Goal: Information Seeking & Learning: Check status

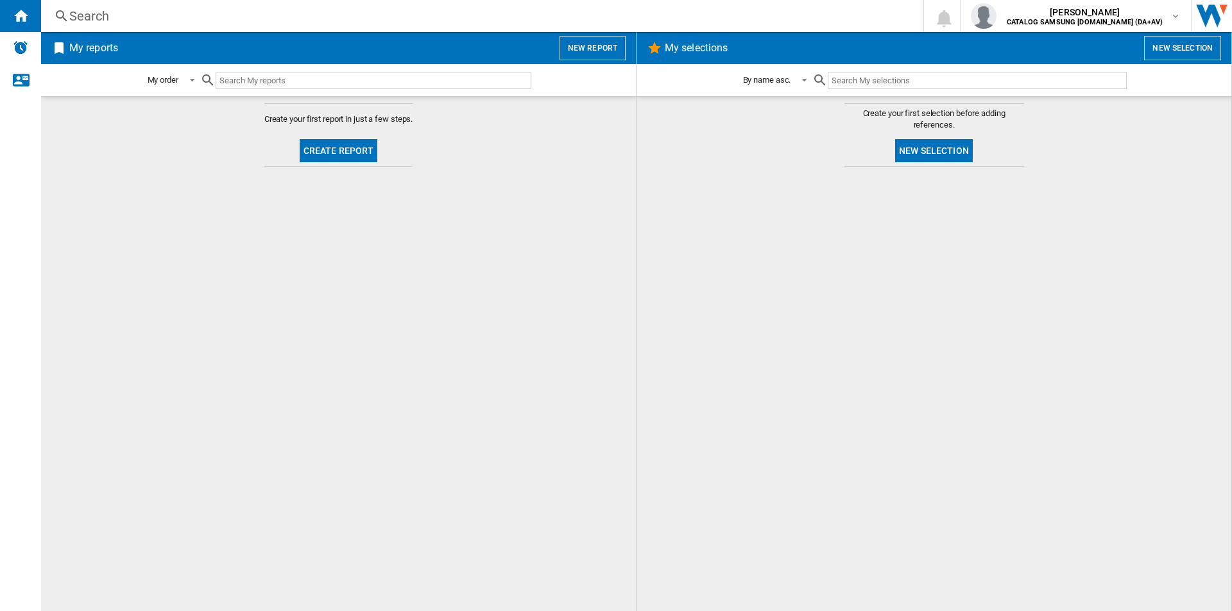
click at [470, 10] on div "Search" at bounding box center [479, 16] width 820 height 18
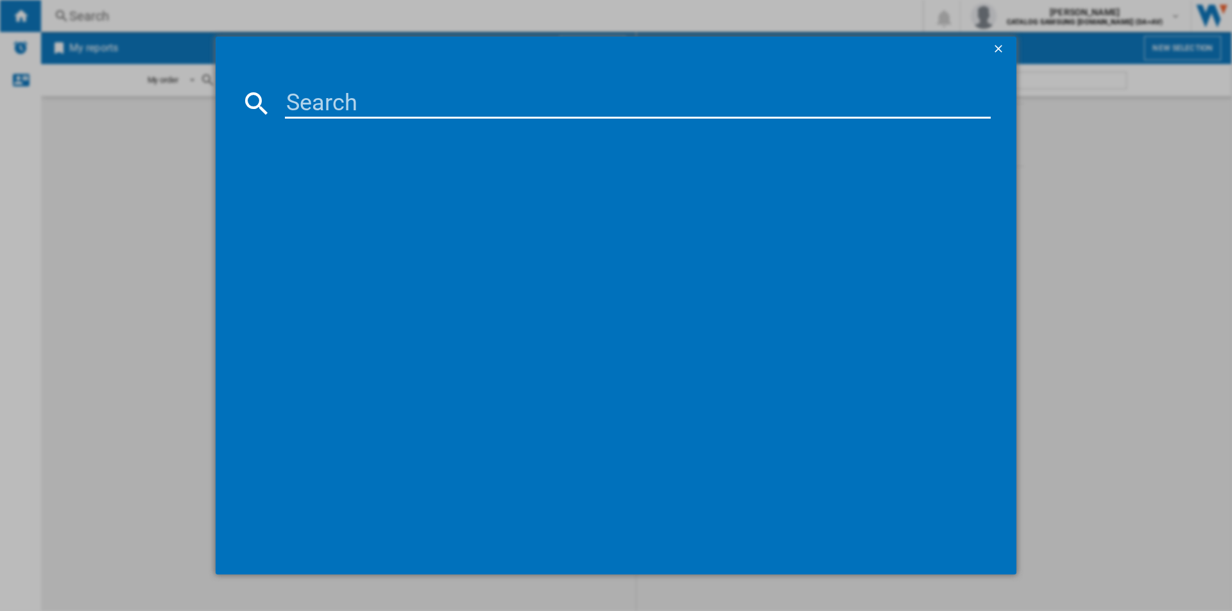
click at [507, 102] on input at bounding box center [638, 103] width 706 height 31
paste input "BRB70F26CEF0EU"
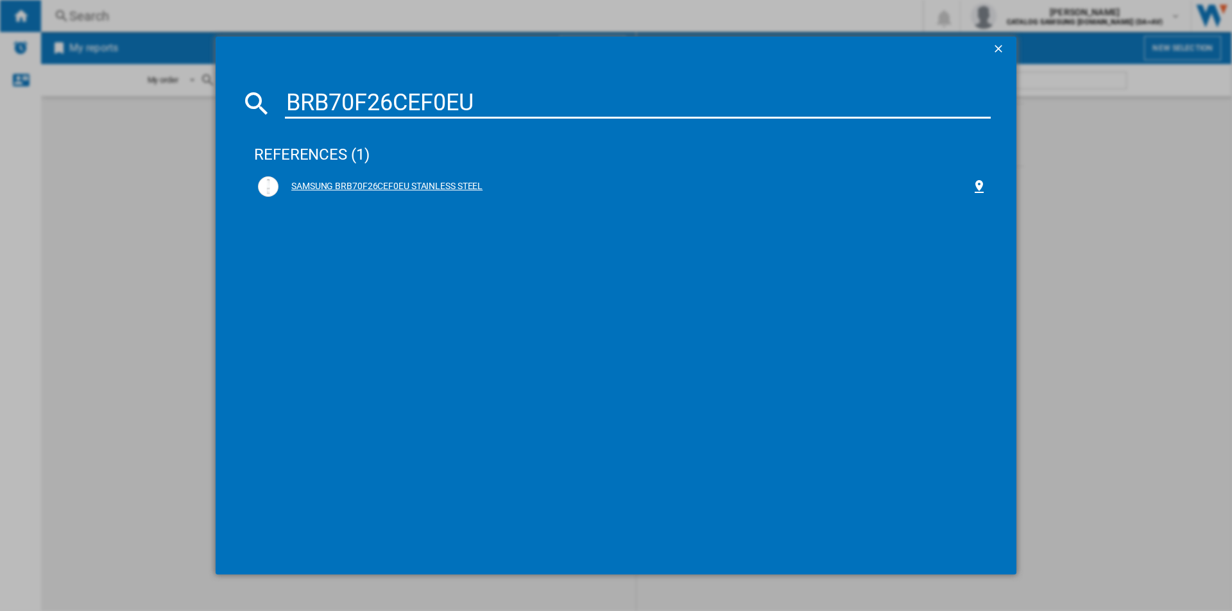
type input "BRB70F26CEF0EU"
click at [367, 184] on div "SAMSUNG BRB70F26CEF0EU STAINLESS STEEL" at bounding box center [624, 186] width 693 height 13
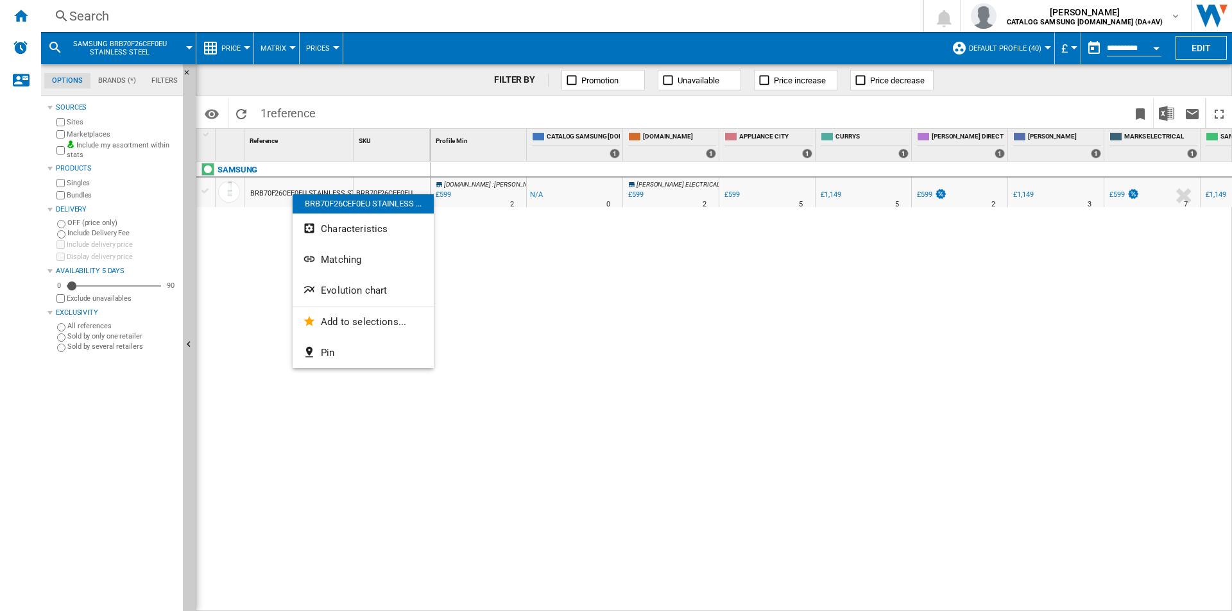
click at [355, 298] on button "Evolution chart" at bounding box center [363, 290] width 141 height 31
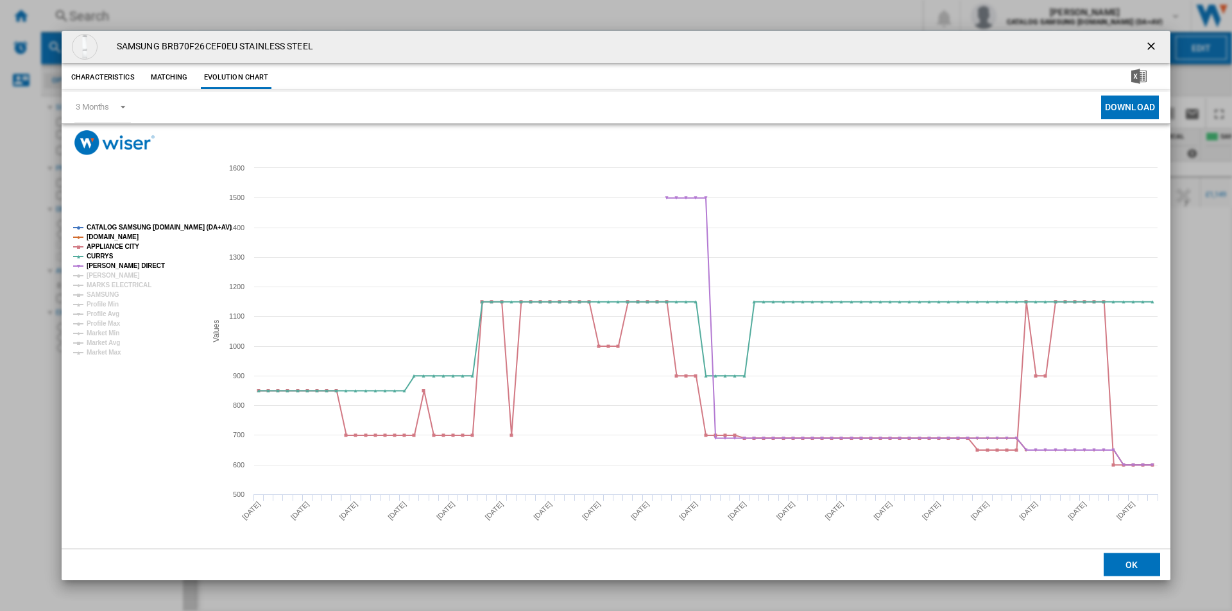
drag, startPoint x: 145, startPoint y: 226, endPoint x: 134, endPoint y: 232, distance: 12.7
click at [146, 226] on tspan "CATALOG SAMSUNG [DOMAIN_NAME] (DA+AV)" at bounding box center [159, 227] width 145 height 7
click at [115, 235] on tspan "[DOMAIN_NAME]" at bounding box center [113, 236] width 52 height 7
click at [112, 244] on tspan "APPLIANCE CITY" at bounding box center [113, 246] width 53 height 7
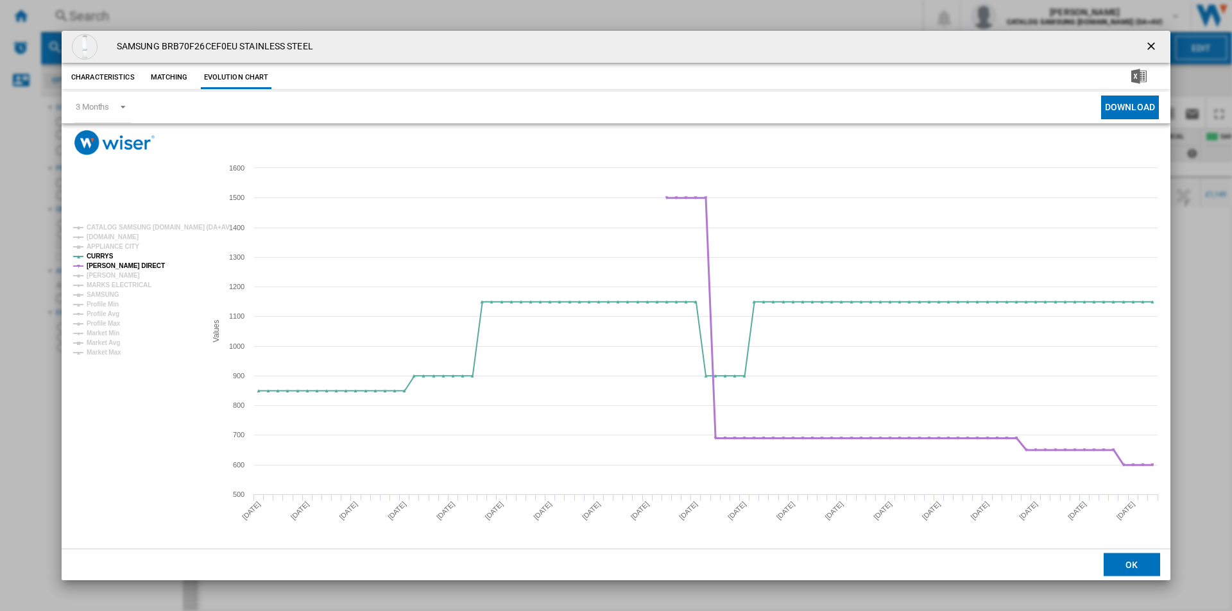
click at [110, 266] on tspan "[PERSON_NAME] DIRECT" at bounding box center [126, 265] width 78 height 7
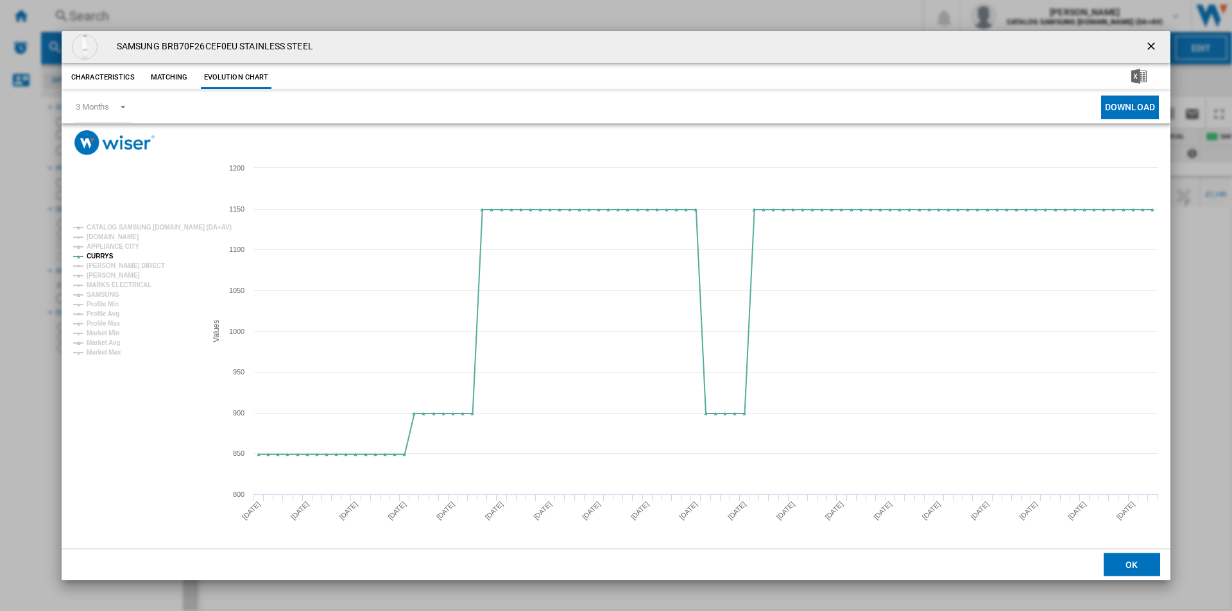
drag, startPoint x: 1147, startPoint y: 46, endPoint x: 1121, endPoint y: 64, distance: 31.5
click at [1148, 47] on ng-md-icon "getI18NText('BUTTONS.CLOSE_DIALOG')" at bounding box center [1151, 47] width 15 height 15
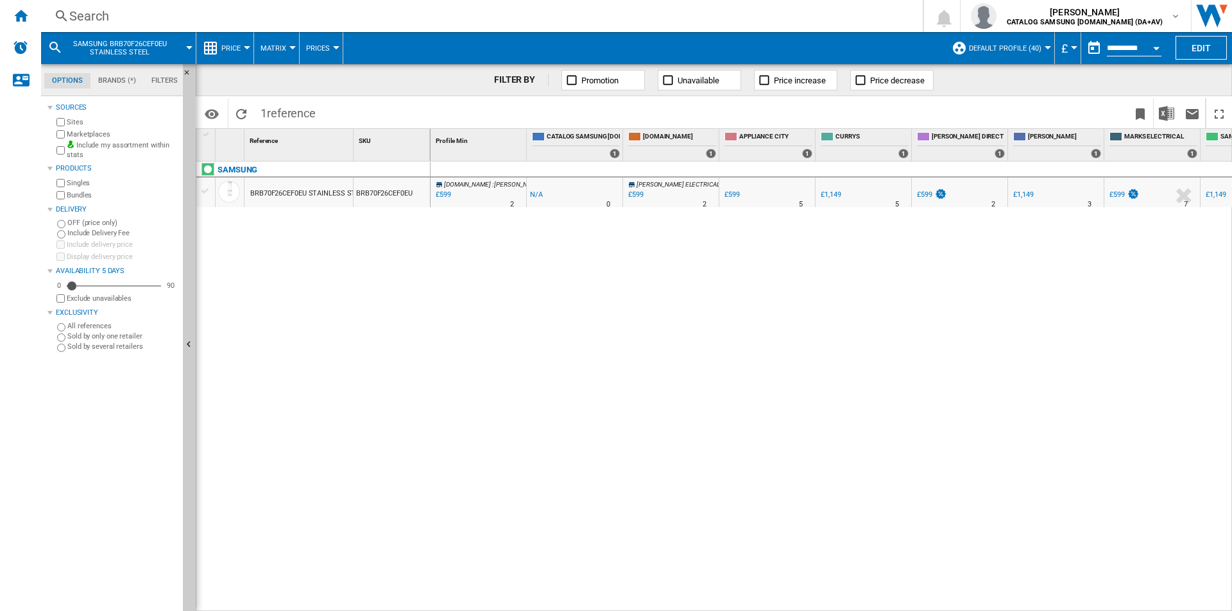
click at [353, 15] on div "Search" at bounding box center [479, 16] width 820 height 18
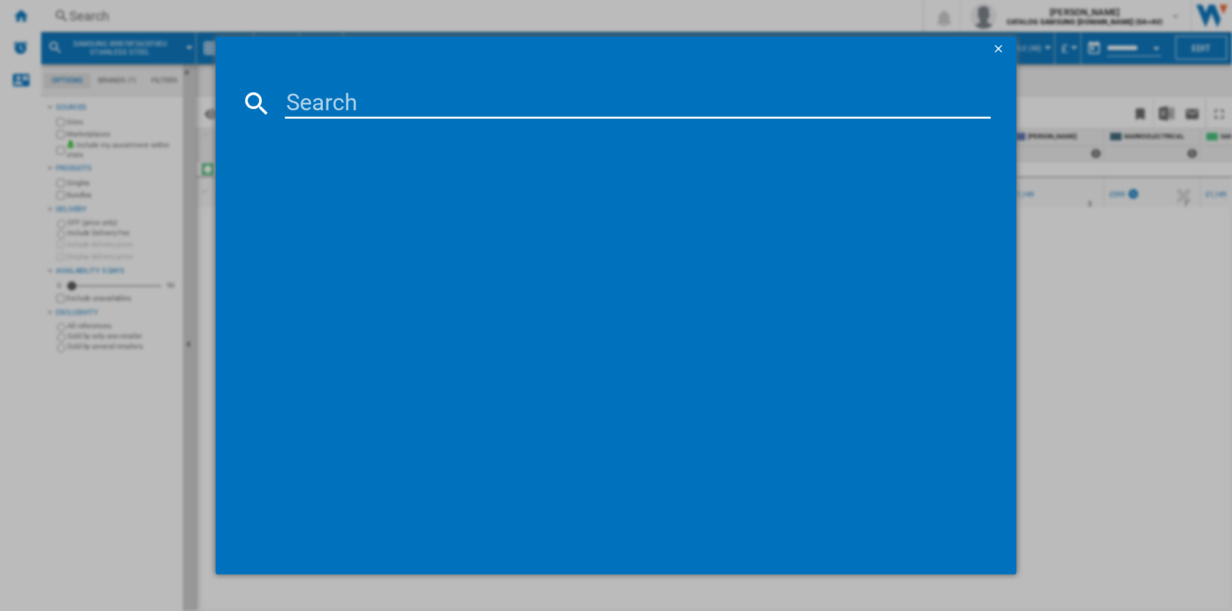
click at [386, 106] on input at bounding box center [638, 103] width 706 height 31
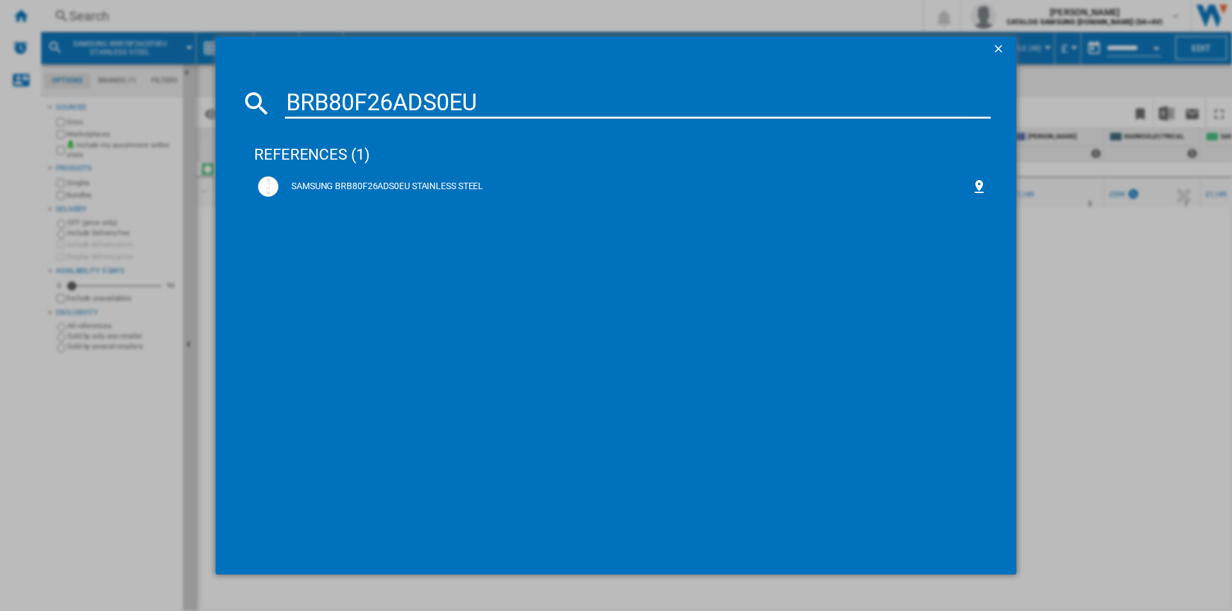
drag, startPoint x: 448, startPoint y: 100, endPoint x: 189, endPoint y: 66, distance: 262.0
click at [208, 69] on div "BRB80F26ADS0EU references (1) SAMSUNG BRB80F26ADS0EU STAINLESS STEEL" at bounding box center [616, 305] width 1232 height 611
paste input "C"
drag, startPoint x: 305, startPoint y: 102, endPoint x: 263, endPoint y: 98, distance: 42.5
click at [264, 99] on div "BRB80F26ACS0EU" at bounding box center [615, 103] width 749 height 31
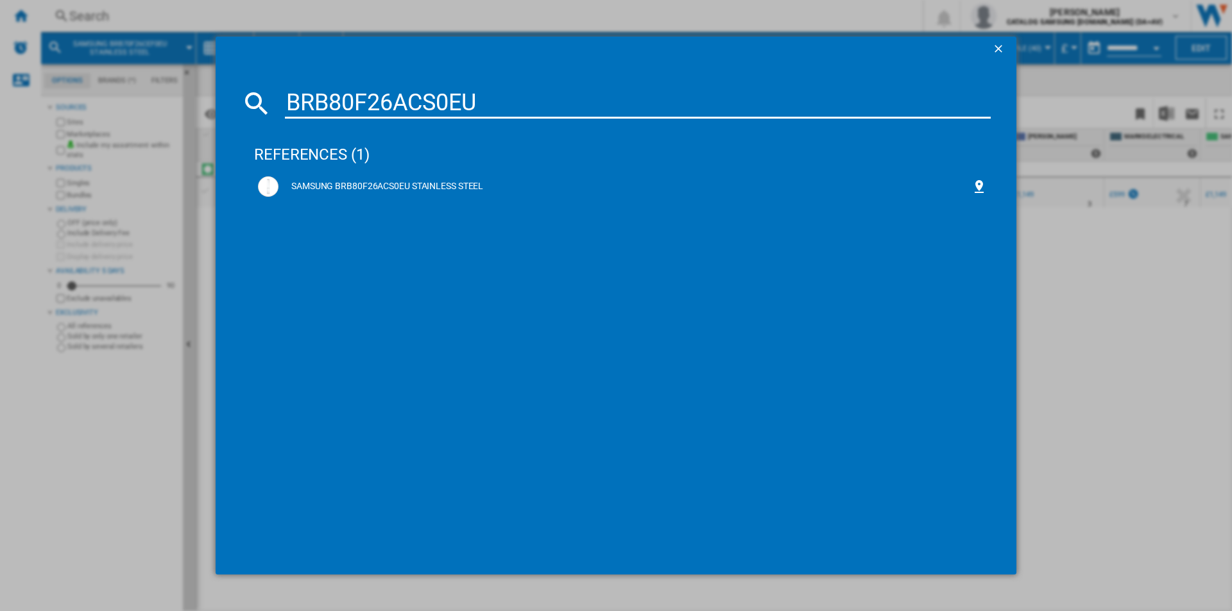
paste input "DW60DG790I00U4"
type input "DW60DG790I00U4"
click at [409, 185] on div "SAMSUNG DW60DG790I00U4 WHITE" at bounding box center [624, 186] width 693 height 13
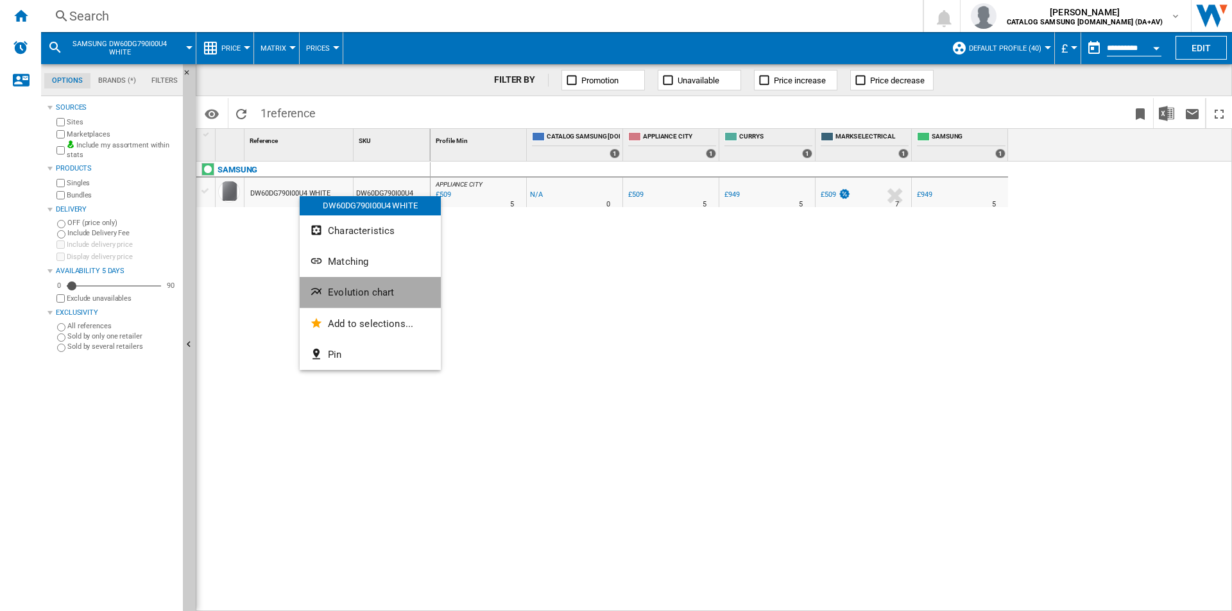
click at [353, 287] on span "Evolution chart" at bounding box center [361, 293] width 66 height 12
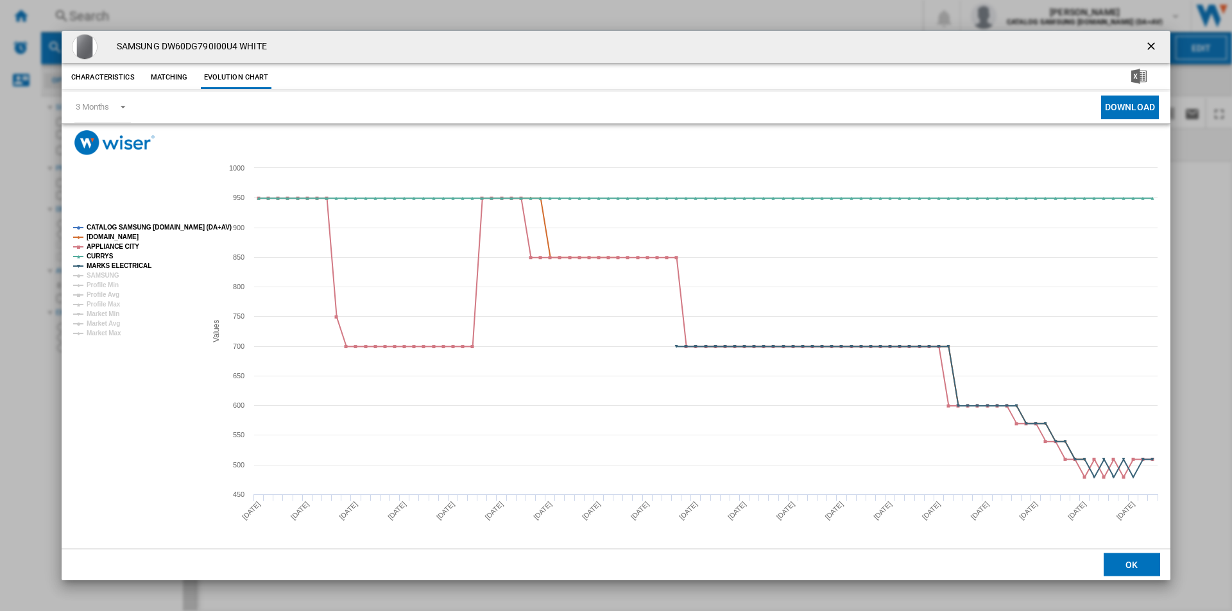
click at [153, 230] on tspan "CATALOG SAMSUNG [DOMAIN_NAME] (DA+AV)" at bounding box center [159, 227] width 145 height 7
click at [115, 240] on tspan "[DOMAIN_NAME]" at bounding box center [113, 236] width 52 height 7
click at [108, 245] on tspan "APPLIANCE CITY" at bounding box center [113, 246] width 53 height 7
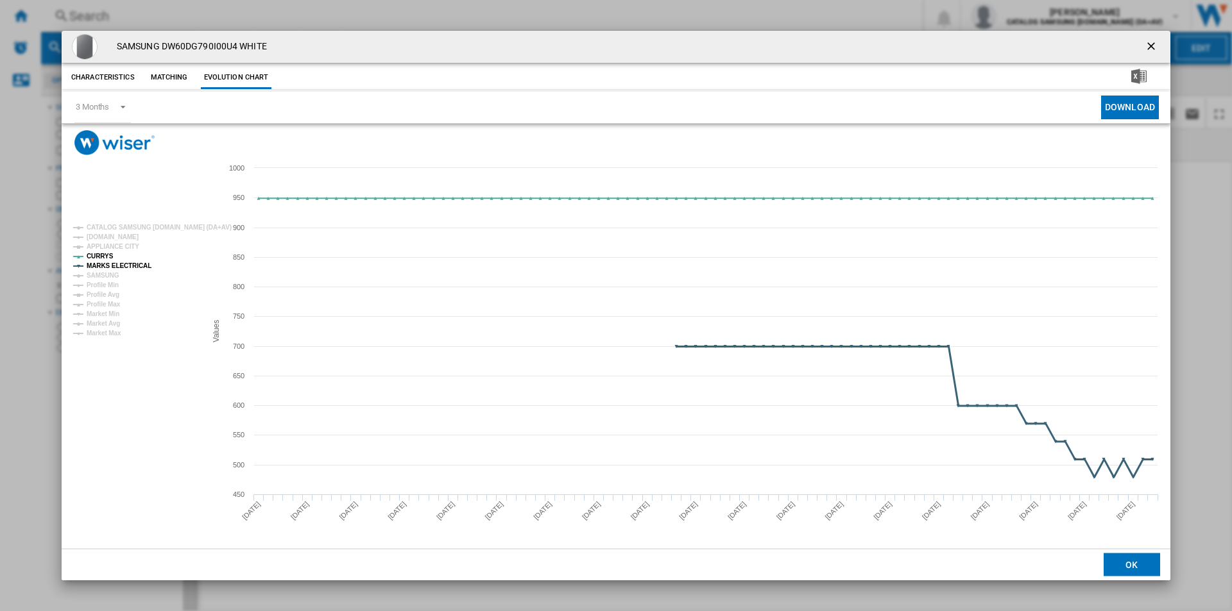
click at [109, 266] on tspan "MARKS ELECTRICAL" at bounding box center [119, 265] width 65 height 7
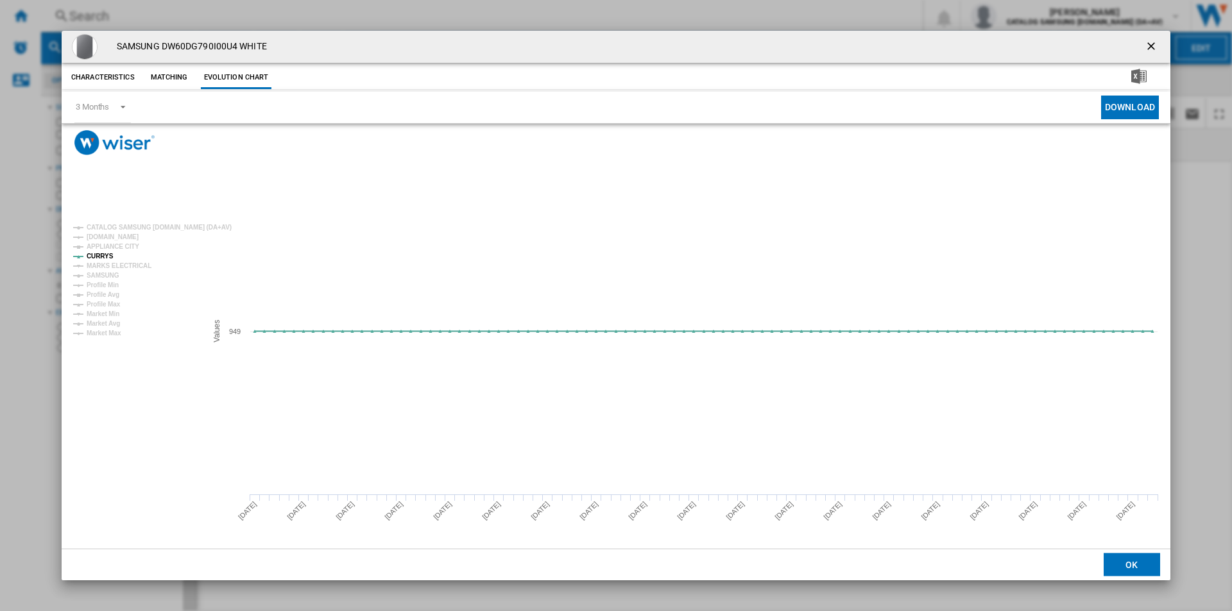
click at [1149, 45] on ng-md-icon "getI18NText('BUTTONS.CLOSE_DIALOG')" at bounding box center [1151, 47] width 15 height 15
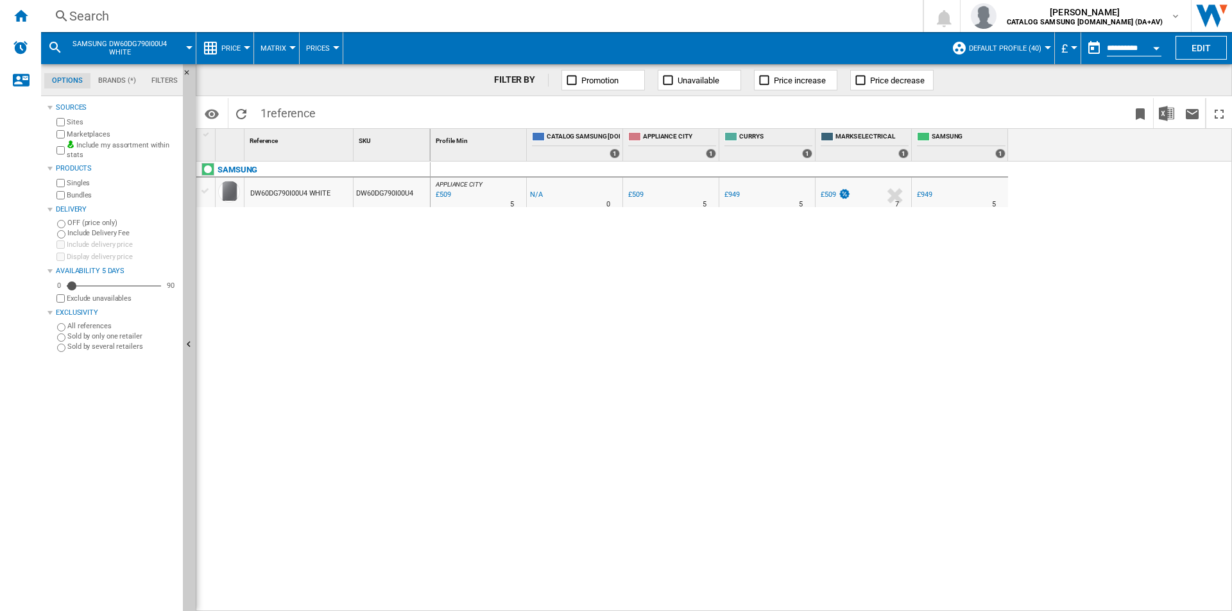
click at [606, 20] on div "Search" at bounding box center [479, 16] width 820 height 18
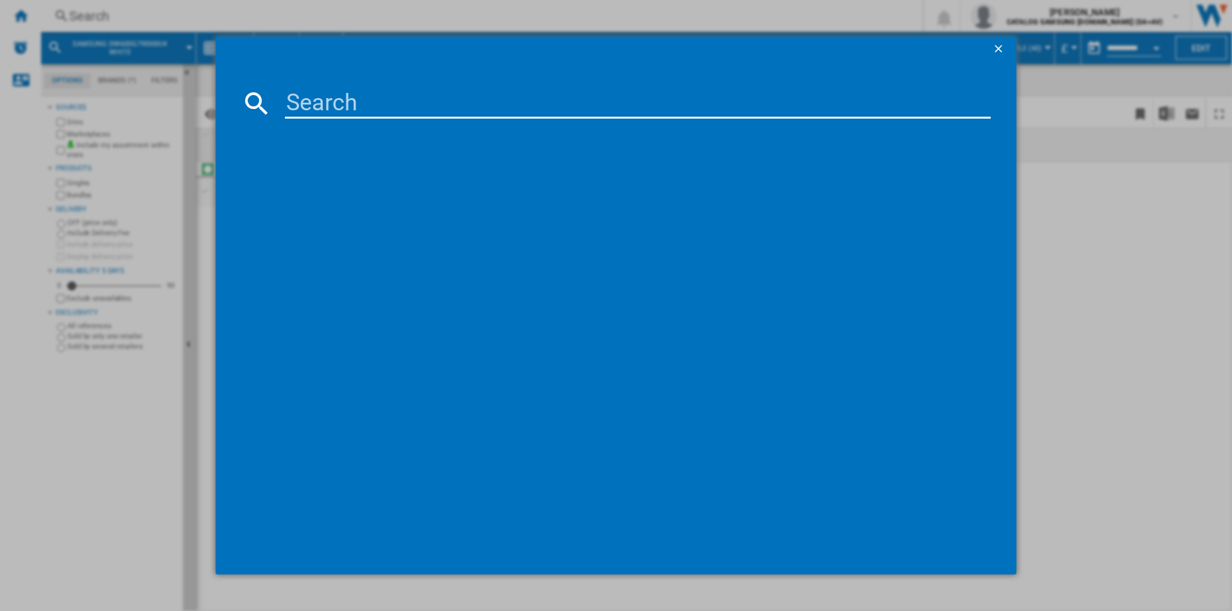
click at [599, 111] on input at bounding box center [638, 103] width 706 height 31
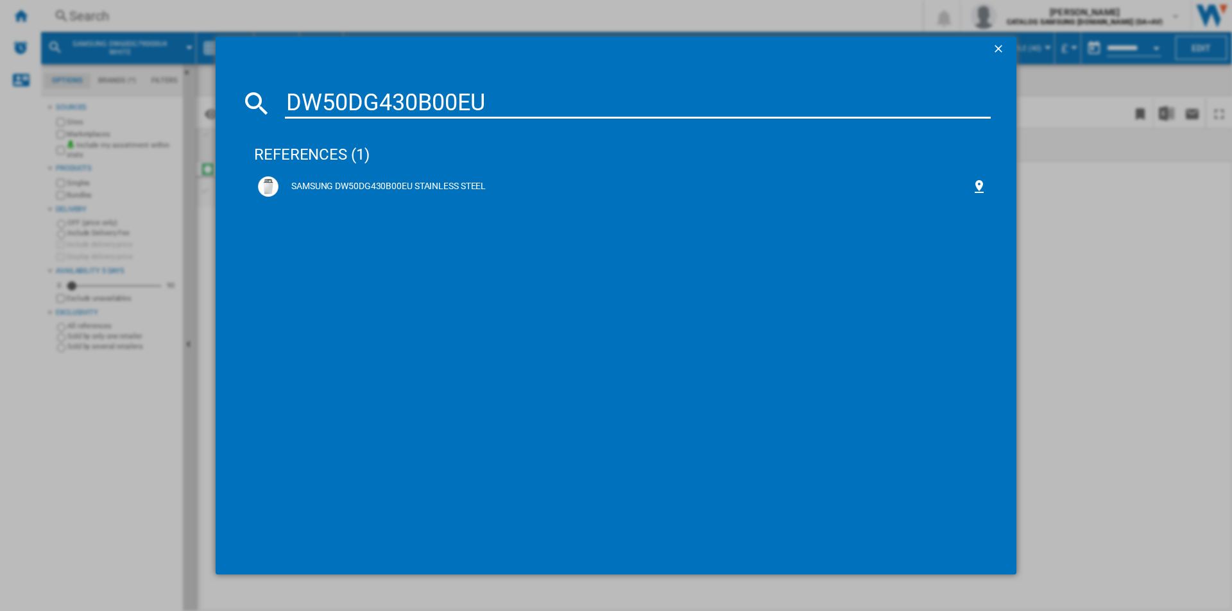
drag, startPoint x: 466, startPoint y: 103, endPoint x: 246, endPoint y: 85, distance: 220.8
click at [249, 85] on md-dialog-content "DW50DG430B00EU references (1) SAMSUNG DW50DG430B00EU STAINLESS STEEL" at bounding box center [616, 318] width 801 height 513
paste input "NK24C5070DS/UR"
type input "NK24C5070DS/UR"
click at [436, 186] on div "SAMSUNG NK24C5070DS STAINLESS STEEL" at bounding box center [624, 186] width 693 height 13
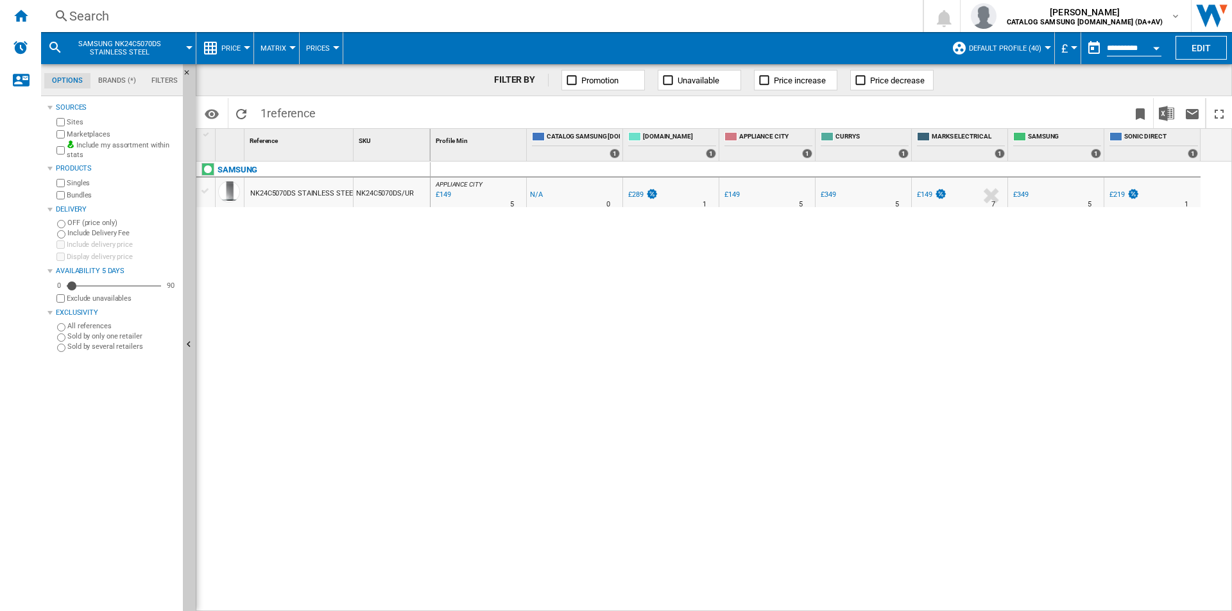
click at [371, 17] on div "Search" at bounding box center [479, 16] width 820 height 18
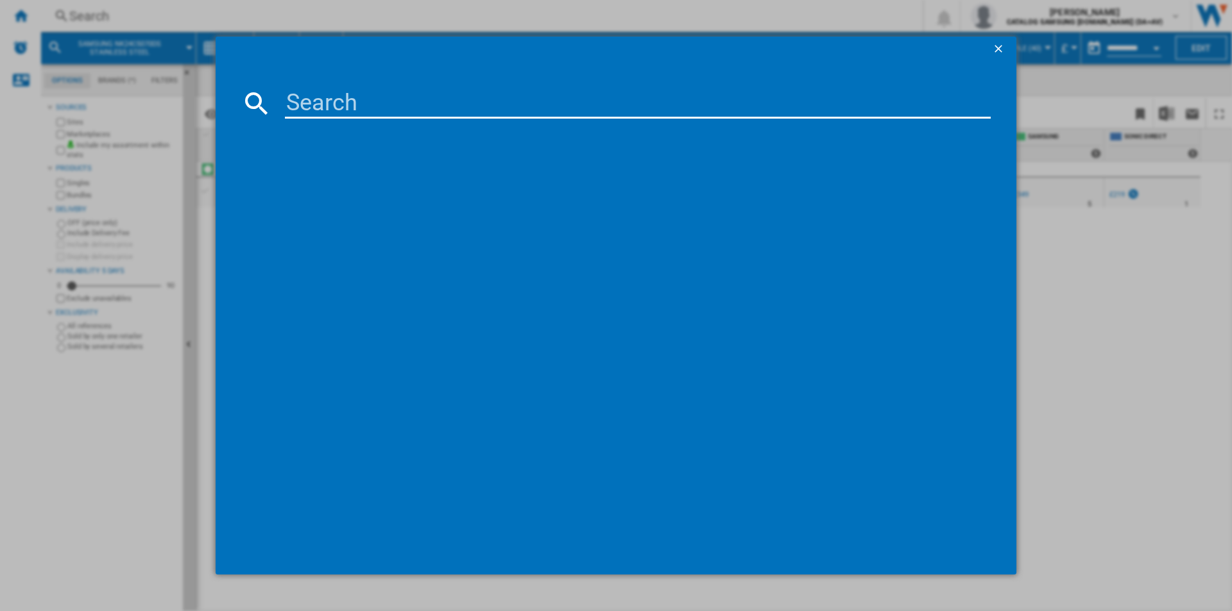
click at [425, 117] on input at bounding box center [638, 103] width 706 height 31
type input "NV7B5740TAS/U4"
